Goal: Task Accomplishment & Management: Manage account settings

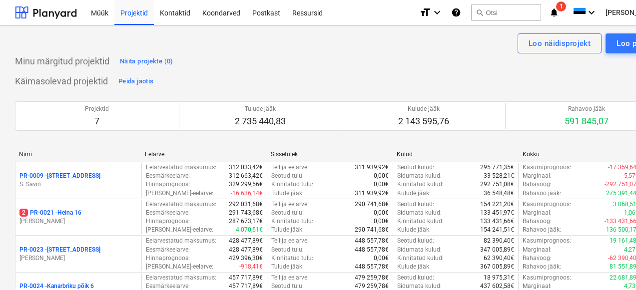
scroll to position [209, 0]
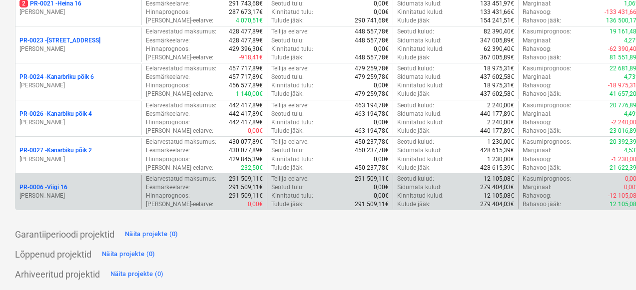
click at [59, 186] on p "PR-0006 - Viigi 16" at bounding box center [43, 187] width 48 height 8
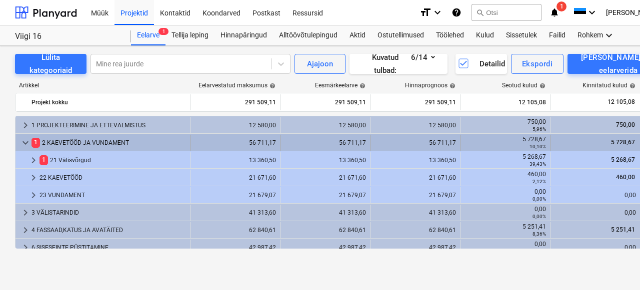
click at [81, 138] on div "1 2 KAEVETÖÖD JA VUNDAMENT" at bounding box center [108, 143] width 154 height 16
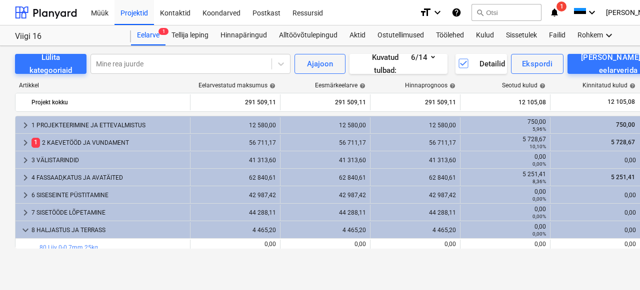
click at [81, 138] on div "1 2 KAEVETÖÖD JA VUNDAMENT" at bounding box center [108, 143] width 154 height 16
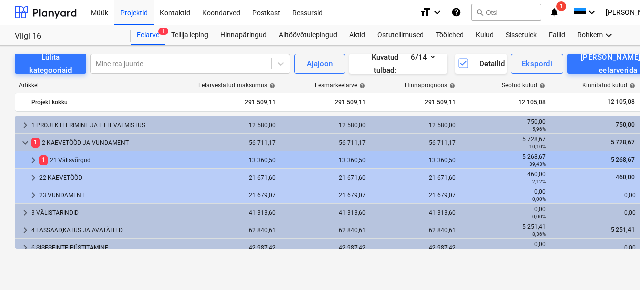
click at [60, 155] on div "1 21 Välisvõrgud" at bounding box center [112, 160] width 146 height 16
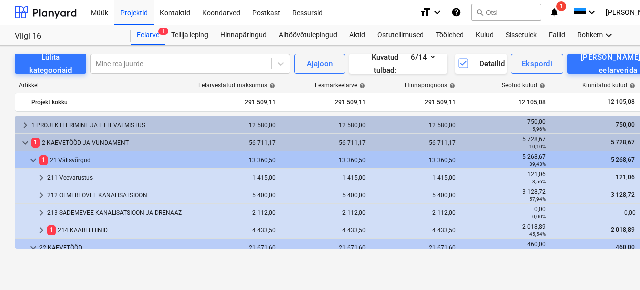
click at [179, 158] on div "1 21 Välisvõrgud" at bounding box center [112, 160] width 146 height 16
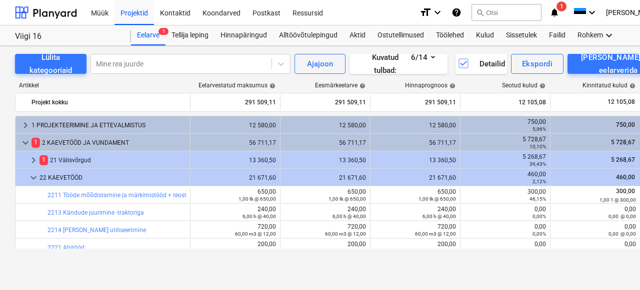
click at [179, 158] on div "1 21 Välisvõrgud" at bounding box center [112, 160] width 146 height 16
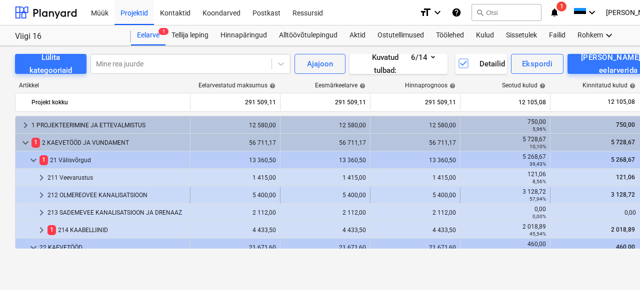
click at [156, 192] on div "212 OLMEREOVEE KANALISATSIOON" at bounding box center [116, 195] width 138 height 16
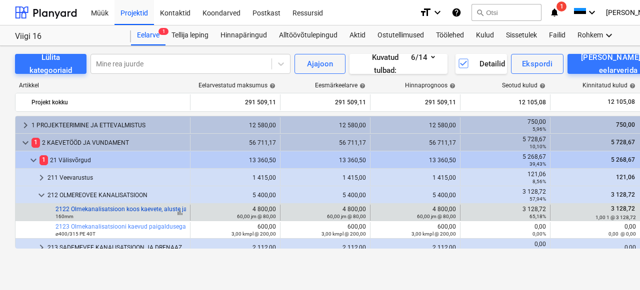
click at [169, 210] on link "2122 Olmekanalisatsioon koos kaevete, aluste ja tagasitäitega 160mm" at bounding box center [151, 209] width 192 height 7
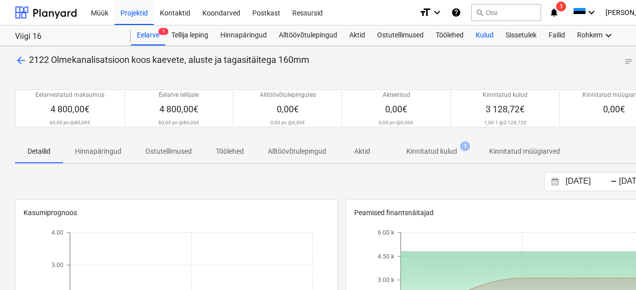
click at [493, 35] on div "Kulud" at bounding box center [485, 35] width 30 height 20
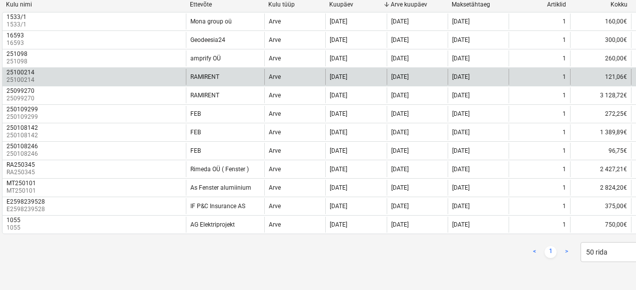
scroll to position [150, 9]
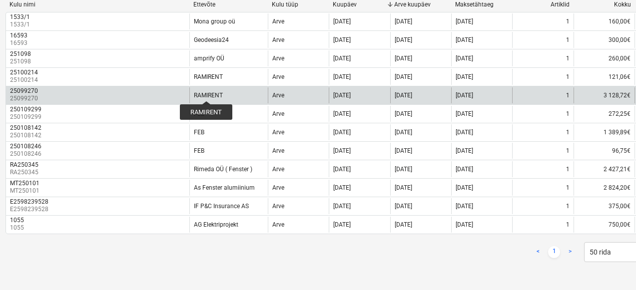
click at [206, 92] on div "RAMIRENT" at bounding box center [208, 95] width 29 height 7
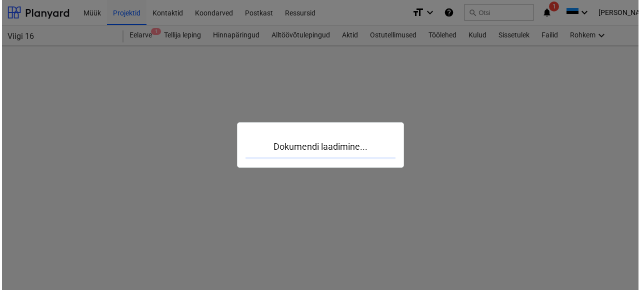
scroll to position [0, 9]
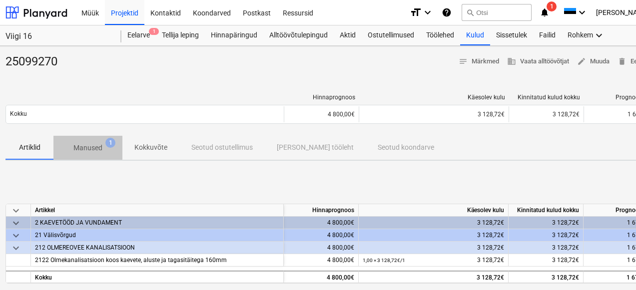
click at [82, 147] on p "Manused" at bounding box center [87, 148] width 29 height 10
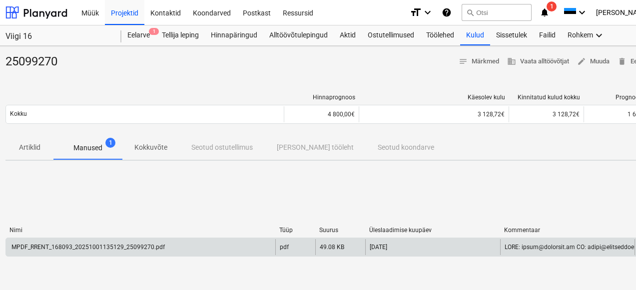
click at [71, 244] on div "MPDF_RRENT_168093_20251001135129_25099270.pdf" at bounding box center [87, 247] width 155 height 7
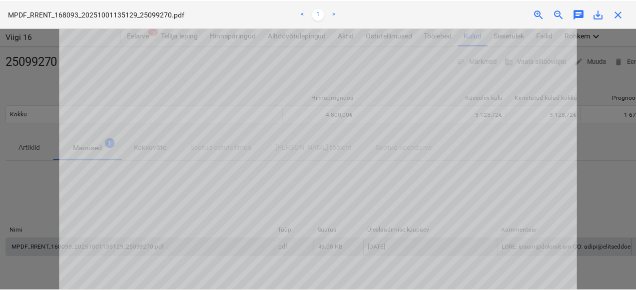
scroll to position [228, 0]
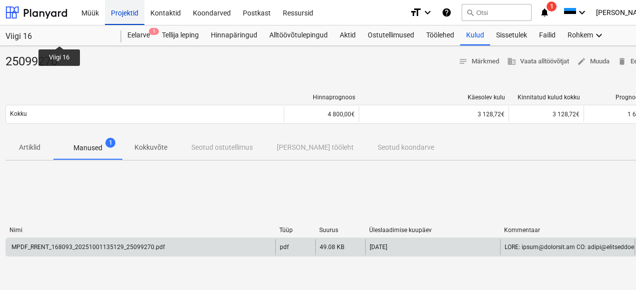
click at [128, 11] on div "Projektid" at bounding box center [124, 12] width 39 height 25
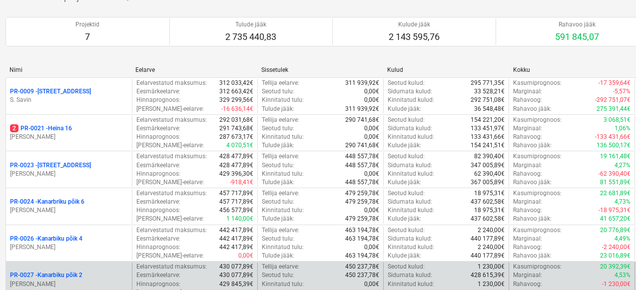
scroll to position [188, 9]
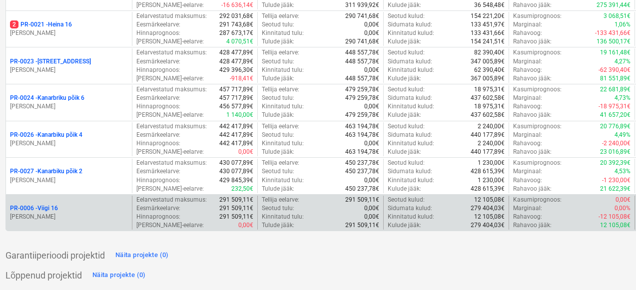
click at [34, 201] on div "PR-0006 - Viigi 16 [PERSON_NAME]" at bounding box center [69, 213] width 126 height 34
click at [43, 210] on p "PR-0006 - Viigi 16" at bounding box center [34, 208] width 48 height 8
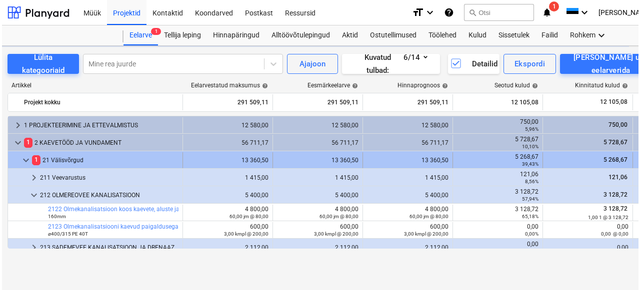
scroll to position [0, 9]
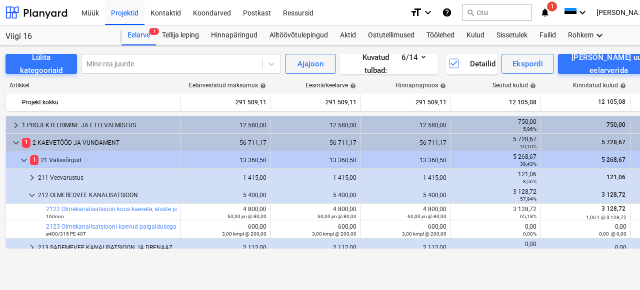
click at [107, 197] on div "212 OLMEREOVEE KANALISATSIOON" at bounding box center [107, 195] width 138 height 16
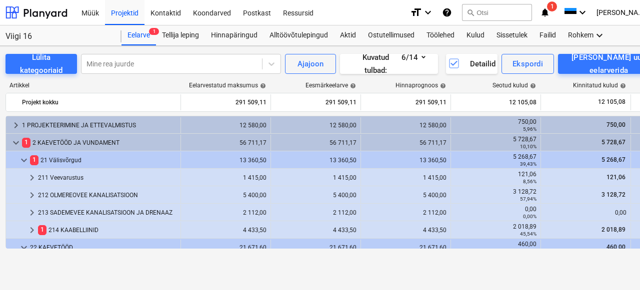
click at [107, 197] on div "212 OLMEREOVEE KANALISATSIOON" at bounding box center [107, 195] width 138 height 16
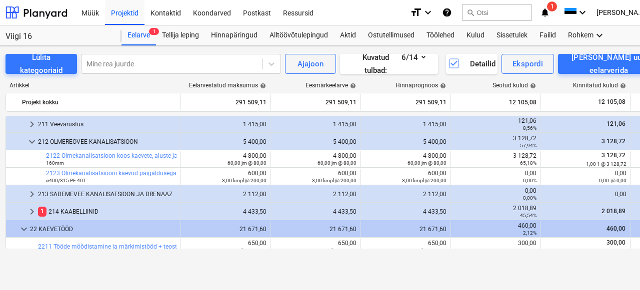
scroll to position [70, 0]
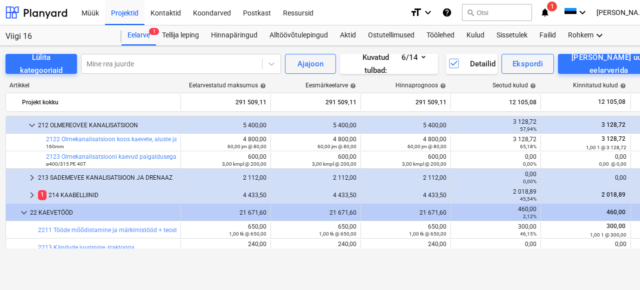
click at [107, 197] on div "1 214 KAABELLIINID" at bounding box center [107, 195] width 138 height 16
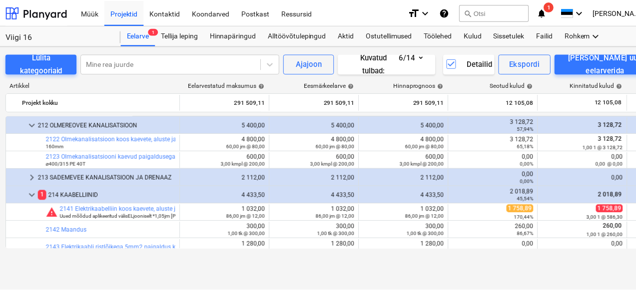
scroll to position [100, 0]
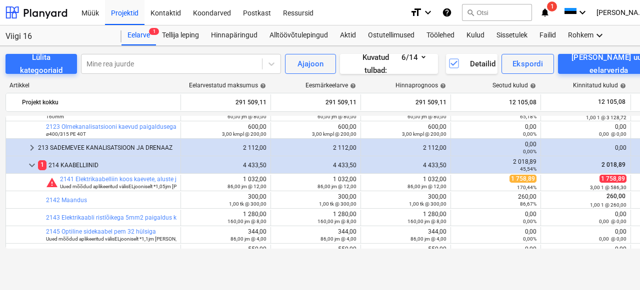
click at [477, 31] on div "Projekti ületoomine ebaõnnestus You do not have permissions for this action" at bounding box center [447, 15] width 125 height 31
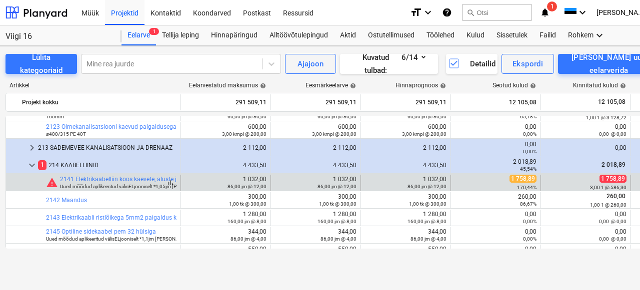
click at [131, 184] on small "Uued mõõdud aplikeeritud välisELjooniselt *1,05jm [PERSON_NAME]" at bounding box center [135, 186] width 151 height 5
click at [132, 178] on link "2141 Elektrikaabelliin koos kaevete, aluste ja tagasitäitega" at bounding box center [138, 179] width 157 height 7
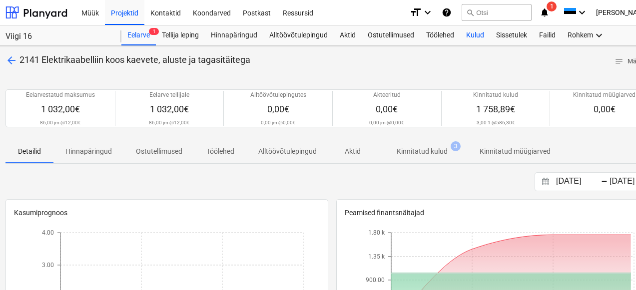
click at [473, 37] on div "Kulud" at bounding box center [475, 35] width 30 height 20
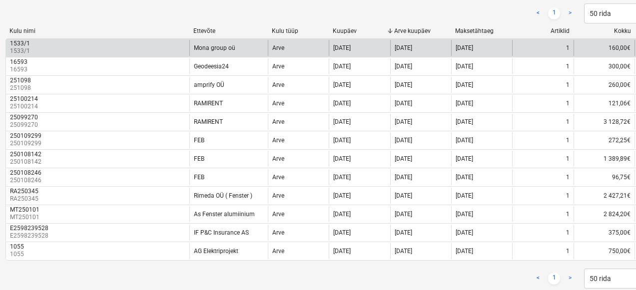
scroll to position [124, 9]
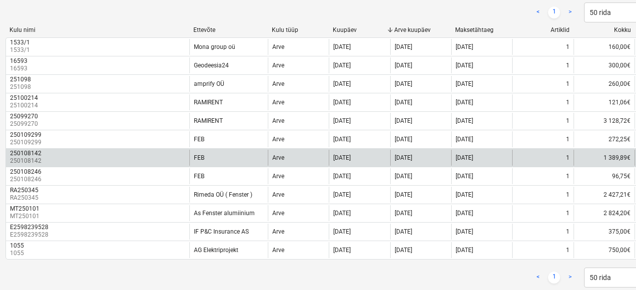
click at [19, 152] on div "250108142" at bounding box center [25, 153] width 31 height 7
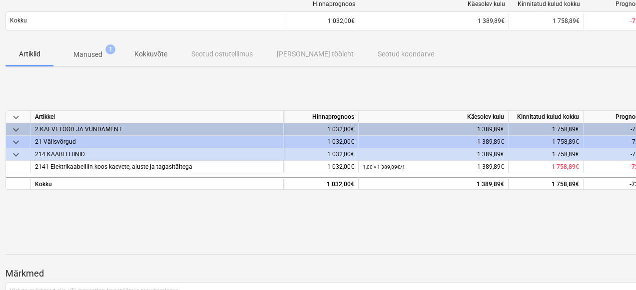
scroll to position [0, 9]
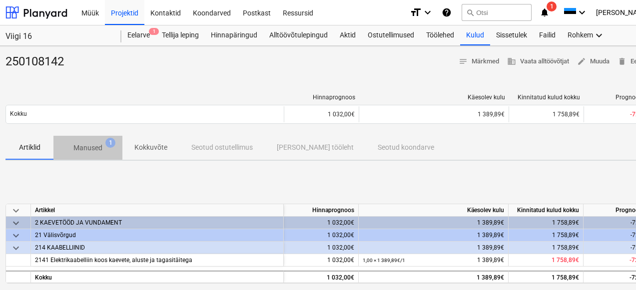
click at [78, 149] on p "Manused" at bounding box center [87, 148] width 29 height 10
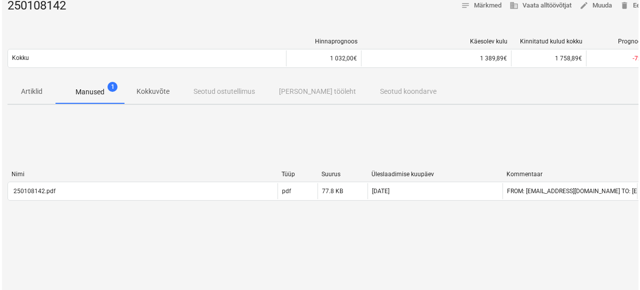
scroll to position [59, 9]
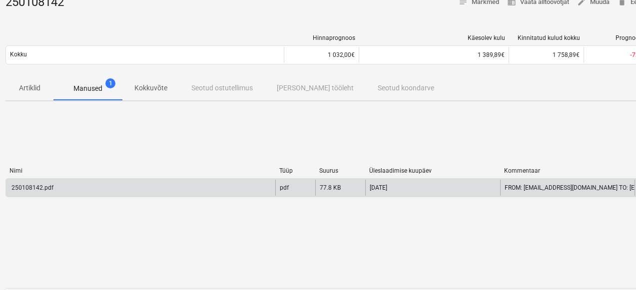
click at [28, 185] on div "250108142.pdf" at bounding box center [31, 187] width 43 height 7
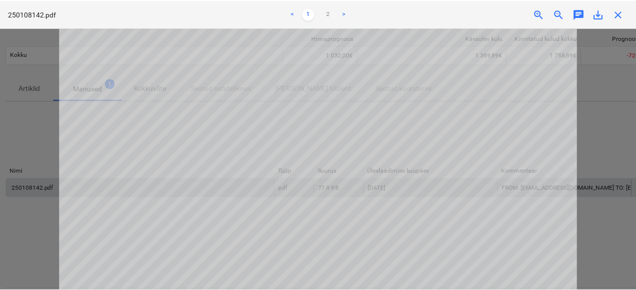
scroll to position [318, 0]
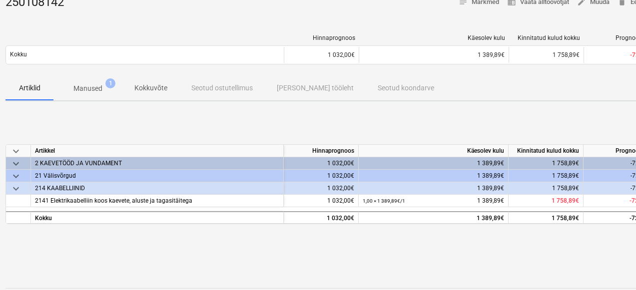
scroll to position [0, 9]
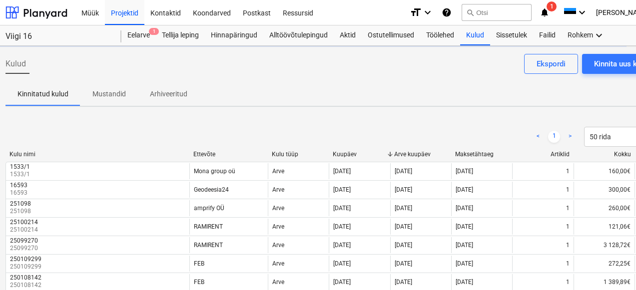
scroll to position [124, 9]
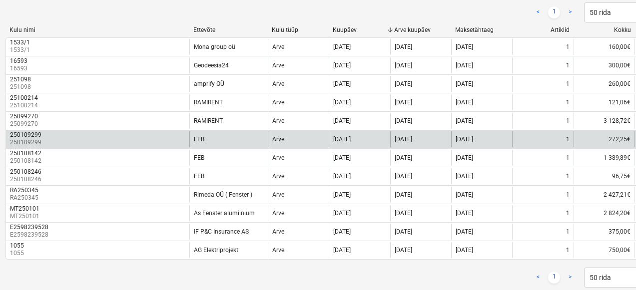
click at [36, 137] on div "250109299" at bounding box center [25, 134] width 31 height 7
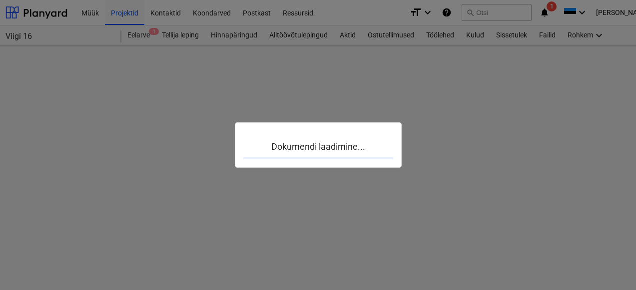
scroll to position [0, 9]
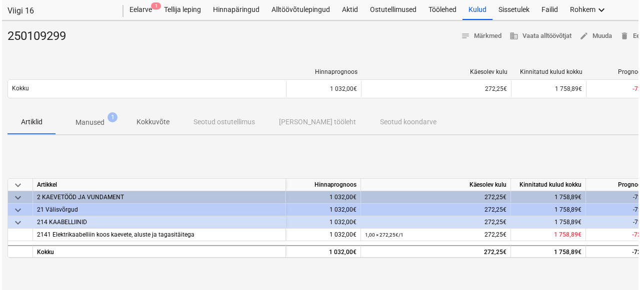
scroll to position [26, 9]
click at [92, 115] on span "Manused 1" at bounding box center [87, 122] width 69 height 18
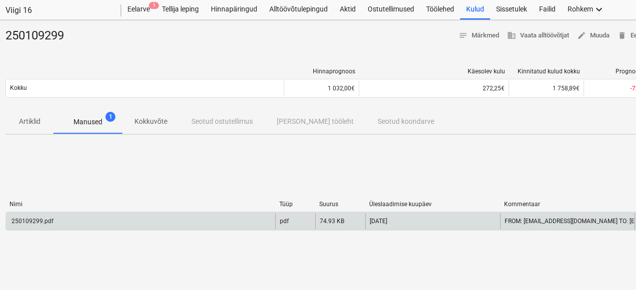
click at [37, 219] on div "250109299.pdf" at bounding box center [31, 221] width 43 height 7
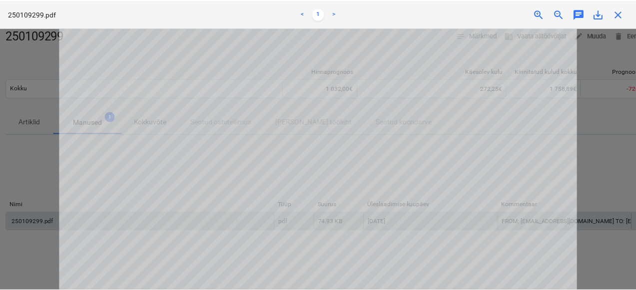
scroll to position [103, 0]
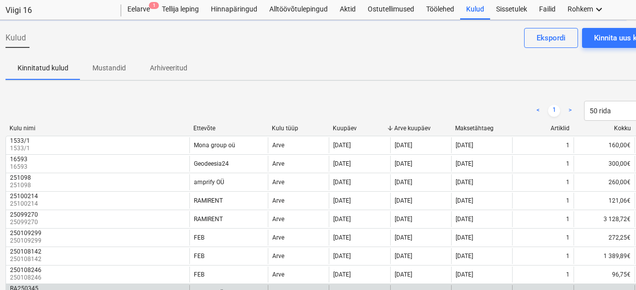
scroll to position [124, 9]
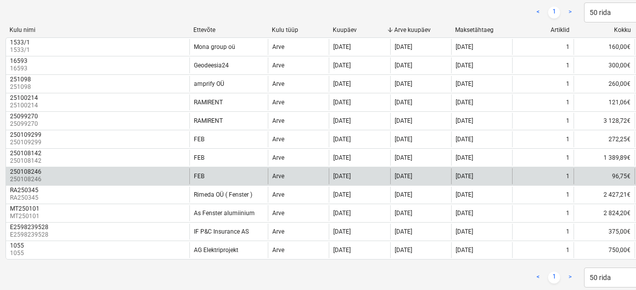
click at [26, 168] on div "250108246" at bounding box center [25, 171] width 31 height 7
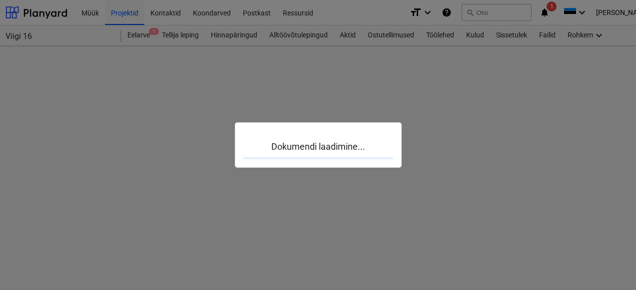
scroll to position [0, 9]
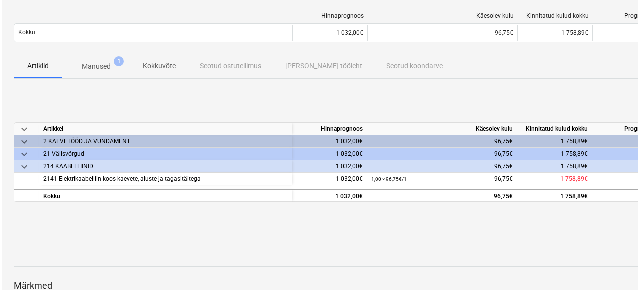
scroll to position [81, 0]
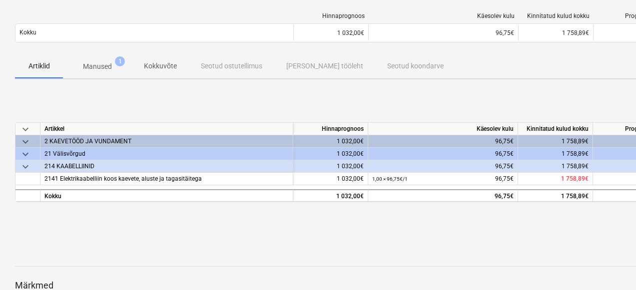
click at [102, 58] on span "Manused 1" at bounding box center [97, 66] width 69 height 18
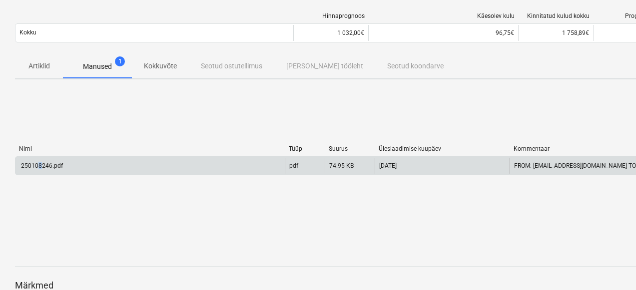
click at [39, 163] on div "250108246.pdf" at bounding box center [40, 165] width 43 height 7
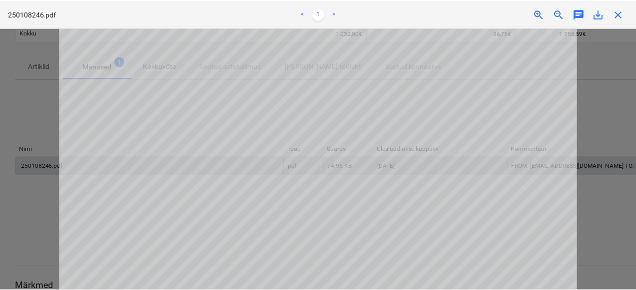
scroll to position [145, 0]
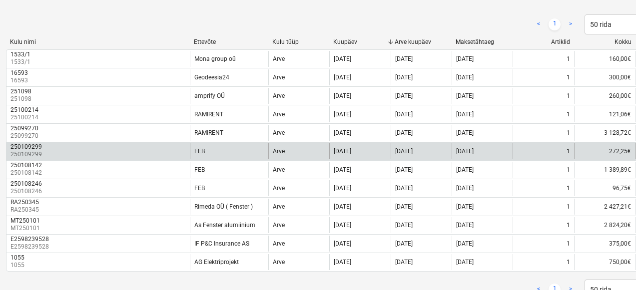
scroll to position [112, 47]
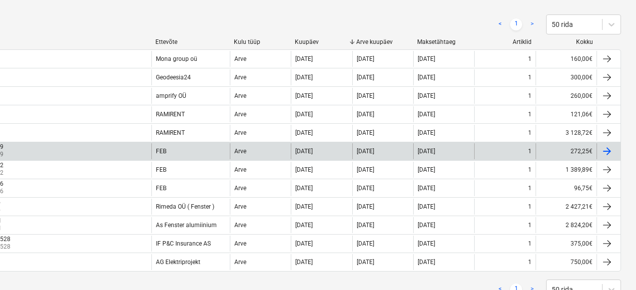
click at [605, 149] on div at bounding box center [607, 151] width 12 height 12
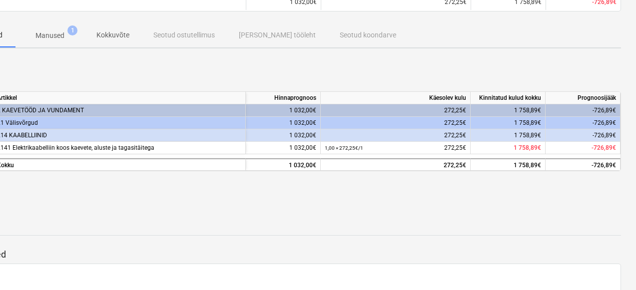
scroll to position [0, 44]
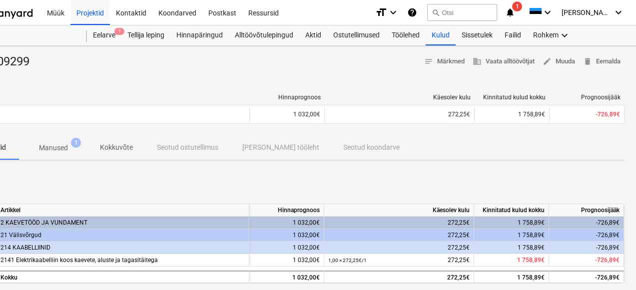
click at [47, 153] on p "Manused" at bounding box center [53, 148] width 29 height 10
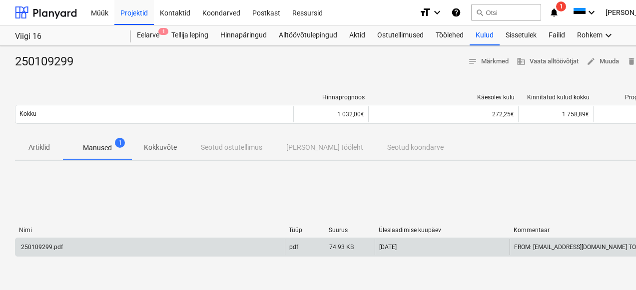
click at [36, 242] on div "250109299.pdf" at bounding box center [149, 247] width 269 height 16
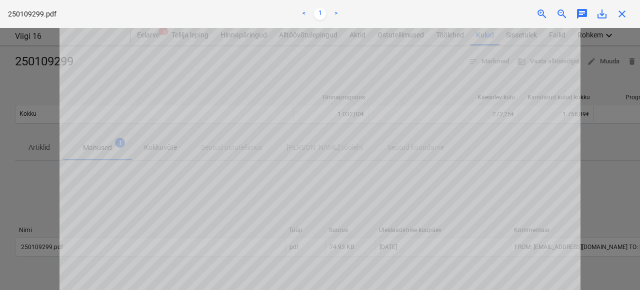
click at [600, 15] on div "Projekti ületoomine ebaõnnestus You do not have permissions for this action" at bounding box center [500, 16] width 270 height 32
click at [601, 12] on div "Projekti ületoomine ebaõnnestus You do not have permissions for this action" at bounding box center [500, 16] width 270 height 32
click at [605, 82] on div at bounding box center [320, 159] width 640 height 262
click at [600, 10] on div "Projekti ületoomine ebaõnnestus You do not have permissions for this action" at bounding box center [500, 16] width 270 height 32
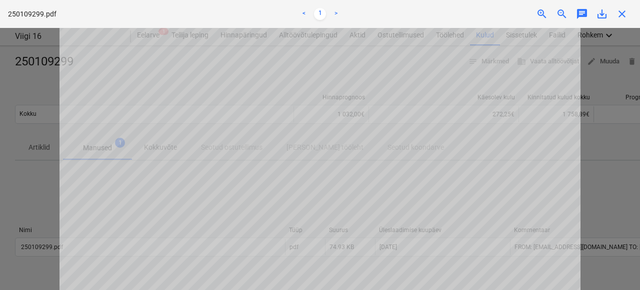
click at [597, 66] on div at bounding box center [320, 159] width 640 height 262
click at [600, 12] on div "Projekti ületoomine ebaõnnestus You do not have permissions for this action" at bounding box center [500, 16] width 270 height 32
click at [596, 171] on div at bounding box center [320, 159] width 640 height 262
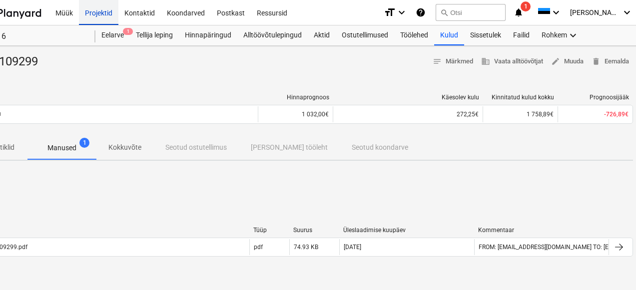
scroll to position [0, 47]
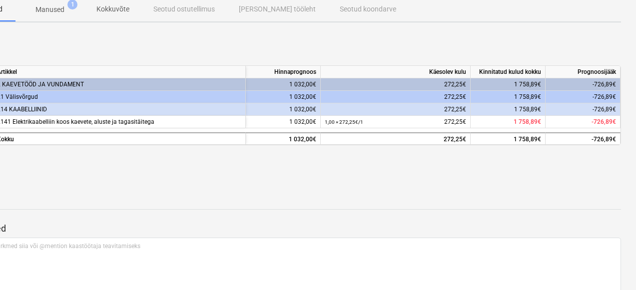
scroll to position [137, 47]
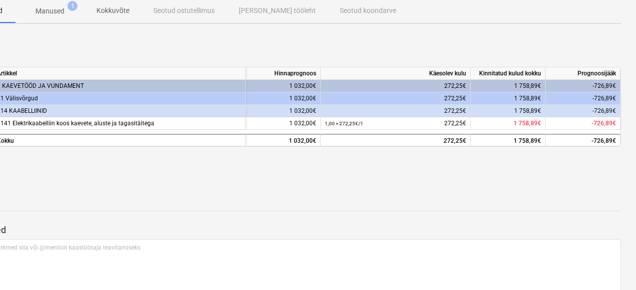
click at [56, 15] on p "Manused" at bounding box center [49, 11] width 29 height 10
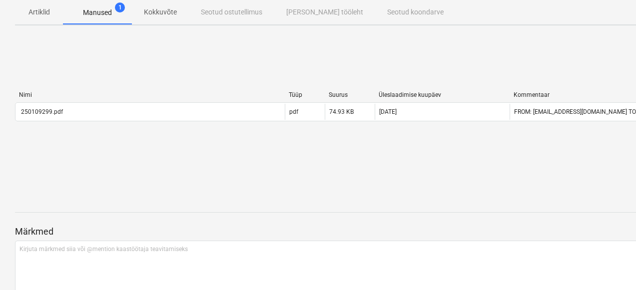
scroll to position [137, 0]
